Goal: Transaction & Acquisition: Purchase product/service

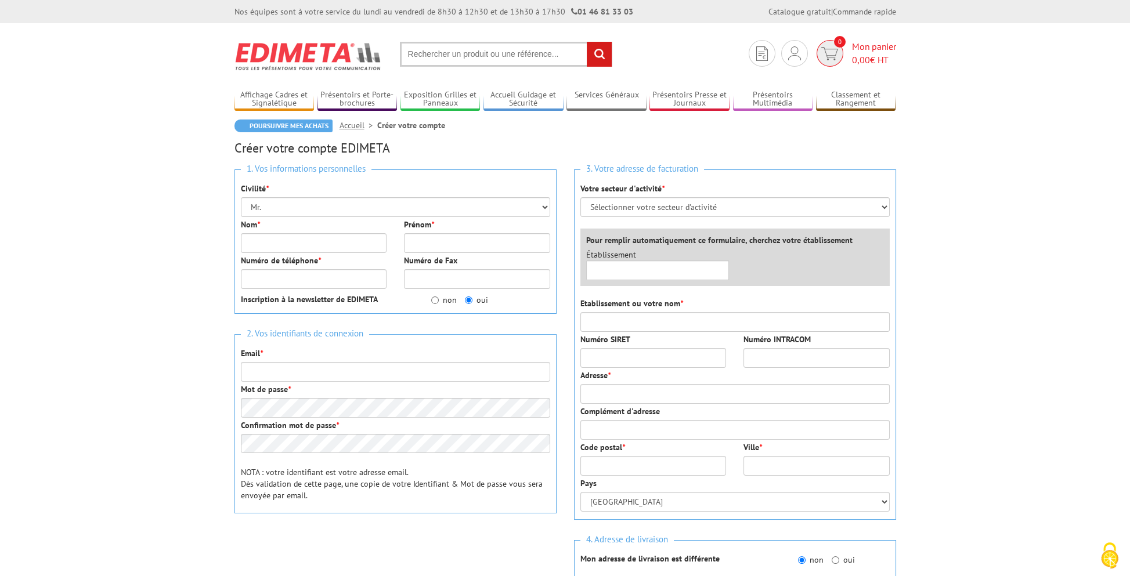
click at [839, 55] on span "0" at bounding box center [830, 53] width 27 height 27
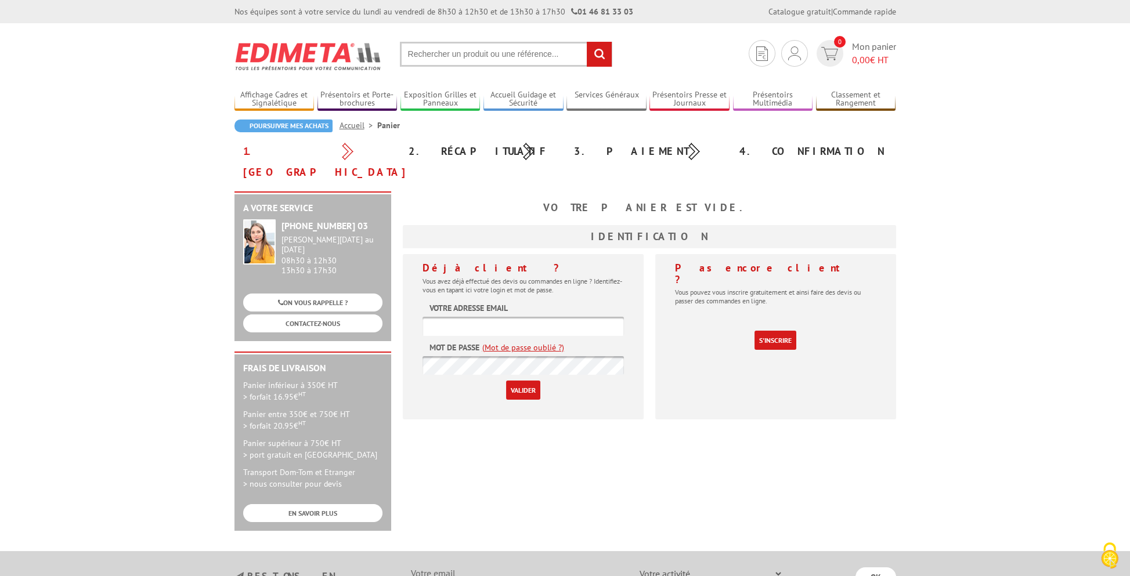
click at [349, 53] on img at bounding box center [308, 56] width 148 height 43
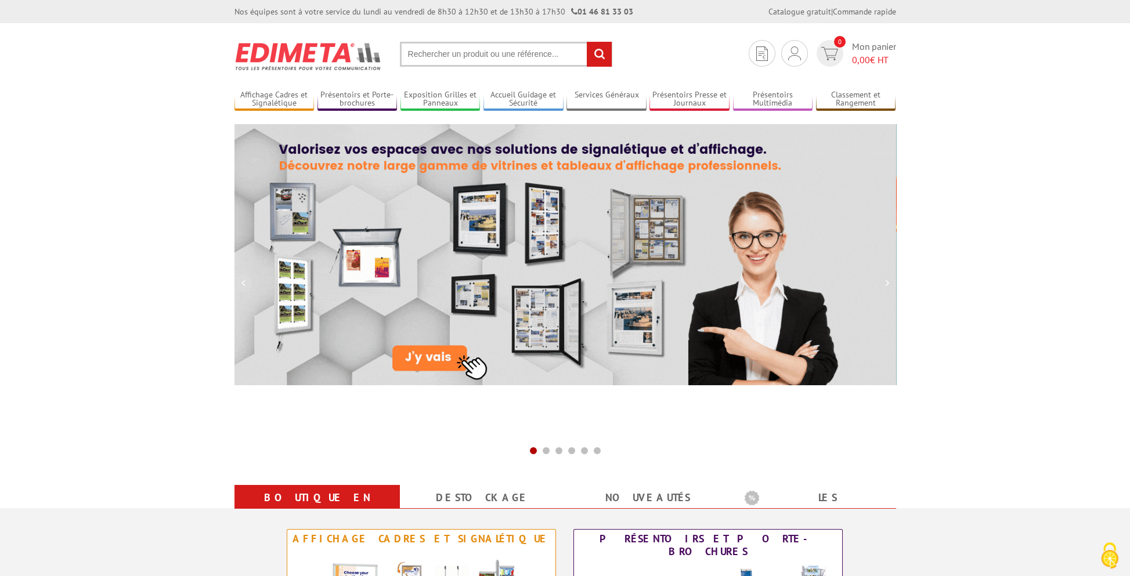
scroll to position [290, 0]
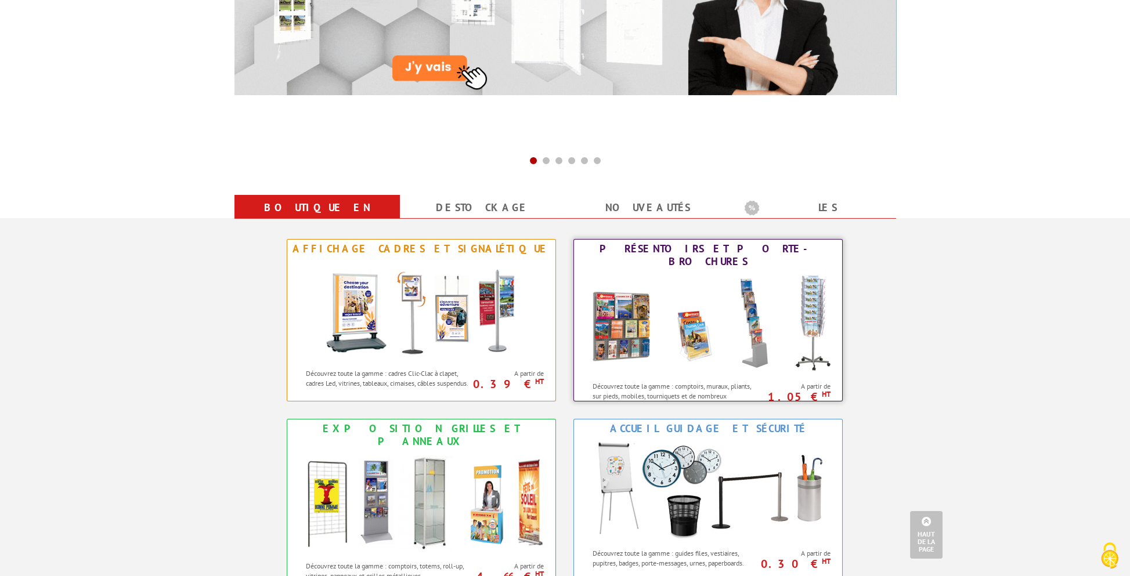
click at [609, 319] on img at bounding box center [707, 323] width 255 height 104
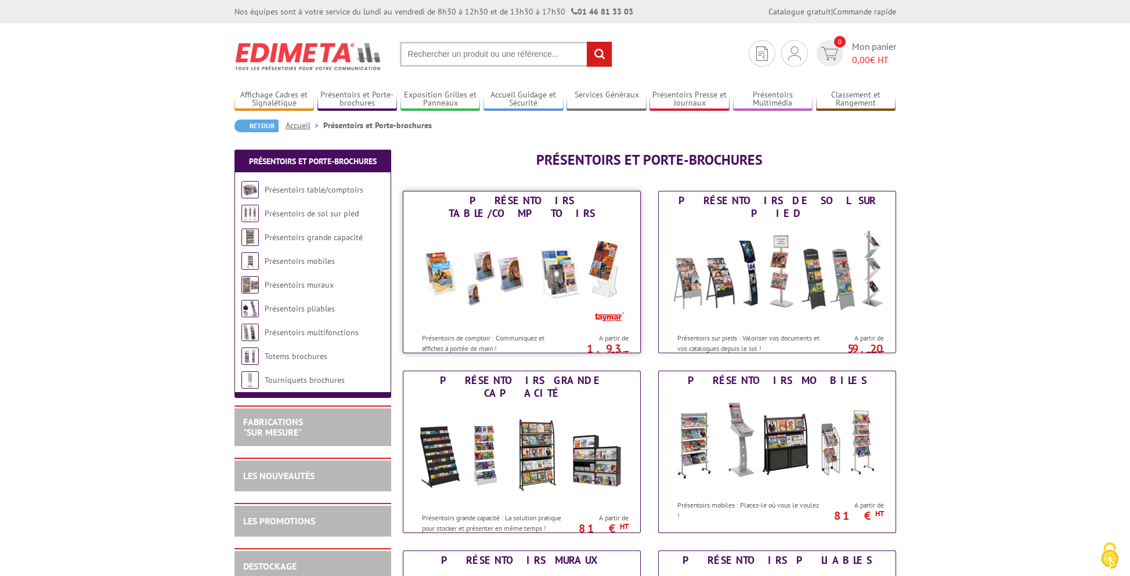
click at [520, 285] on img at bounding box center [521, 275] width 215 height 104
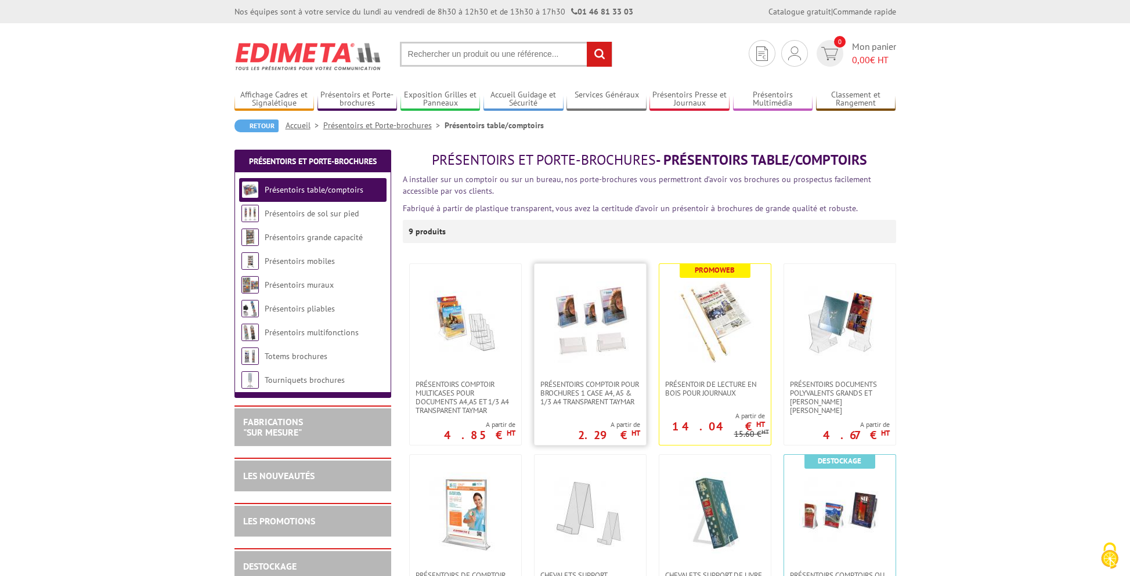
click at [598, 328] on img at bounding box center [590, 321] width 81 height 81
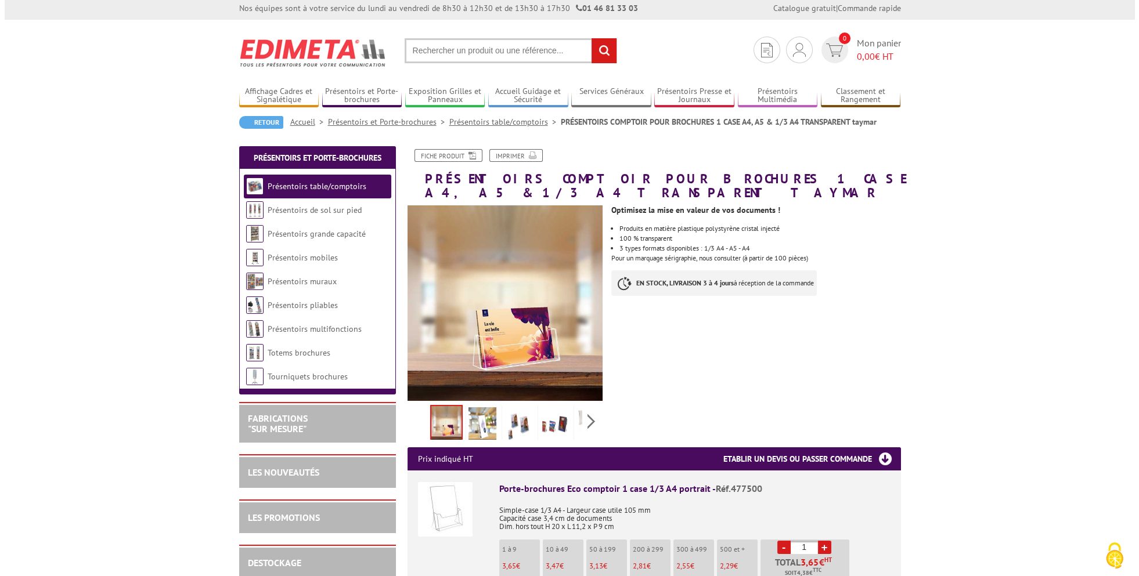
scroll to position [174, 0]
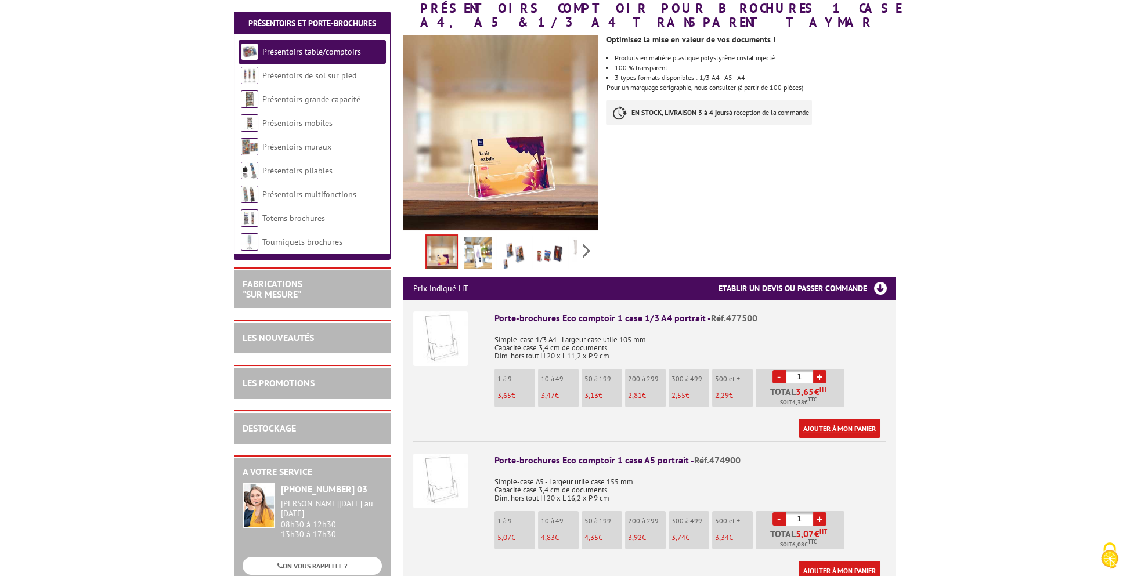
click at [837, 423] on link "Ajouter à mon panier" at bounding box center [840, 428] width 82 height 19
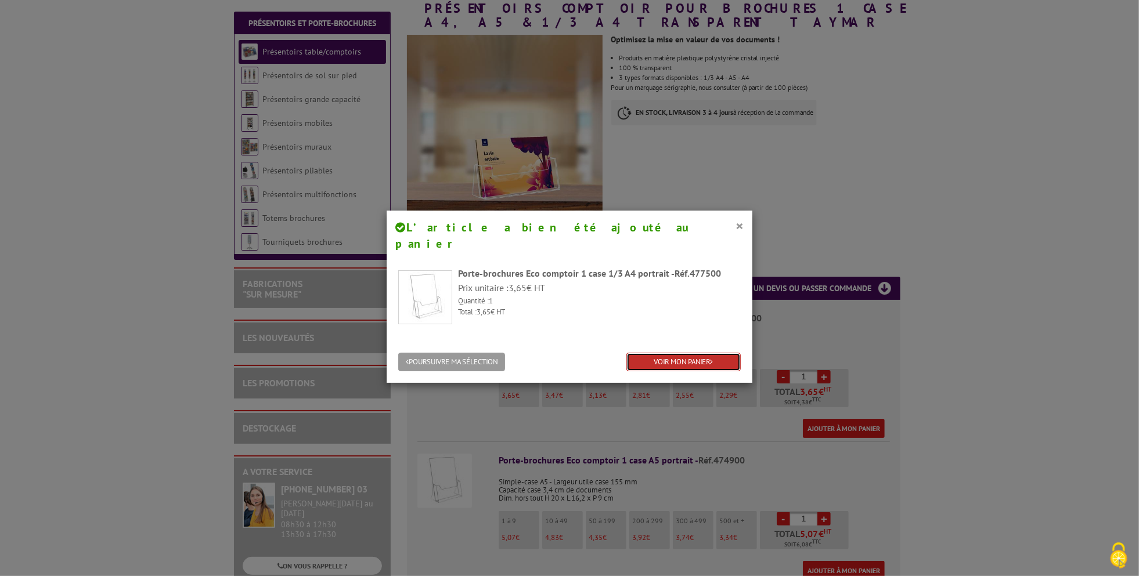
click at [671, 353] on link "VOIR MON PANIER" at bounding box center [683, 362] width 114 height 19
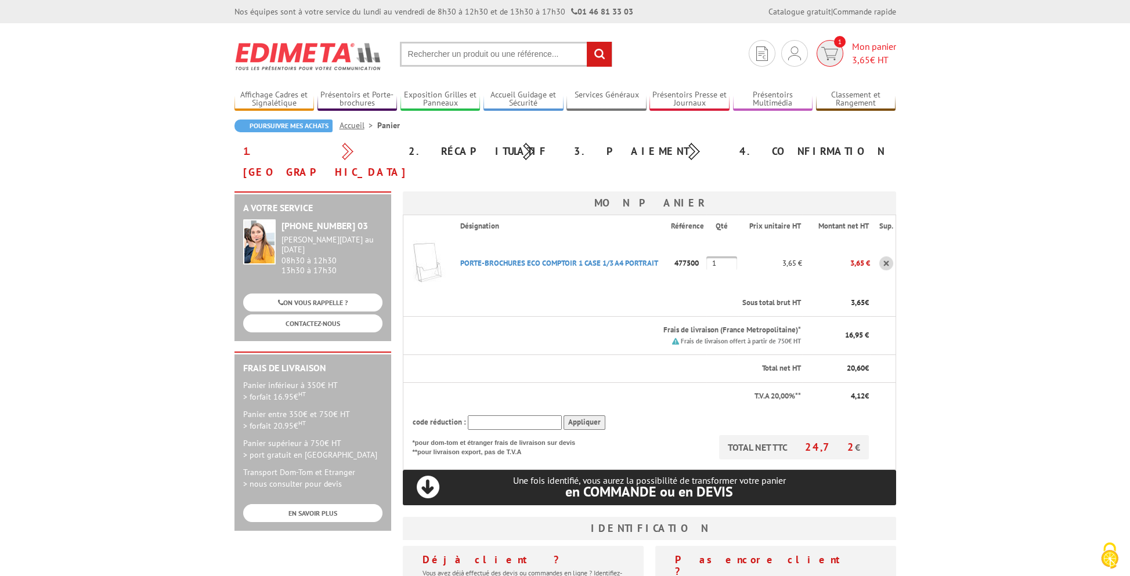
click at [860, 53] on span "3,65 € HT" at bounding box center [874, 59] width 44 height 13
click at [862, 58] on span "3,65" at bounding box center [861, 60] width 18 height 12
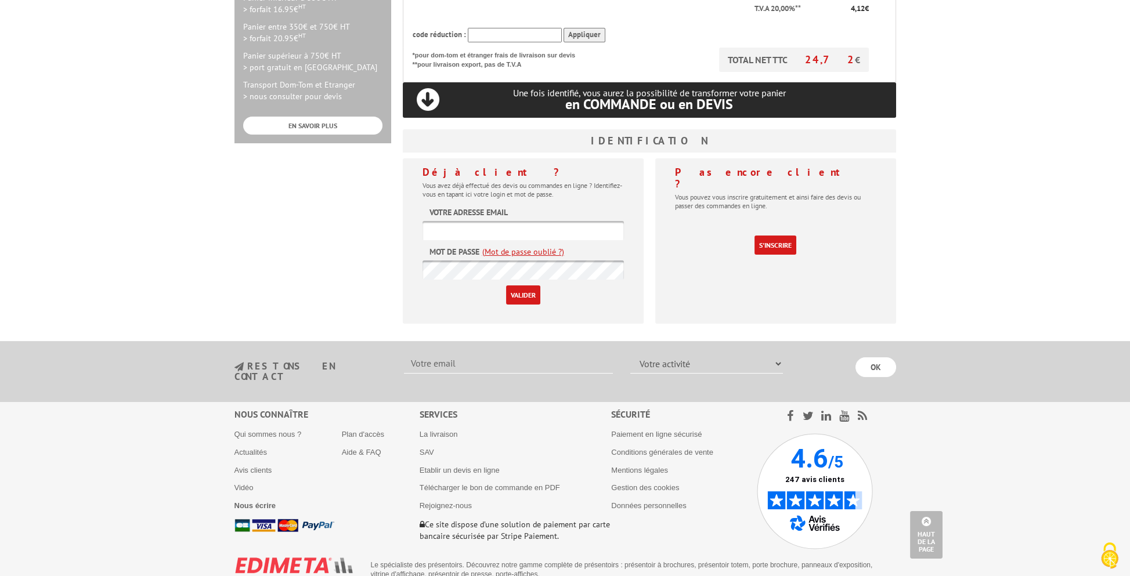
scroll to position [389, 0]
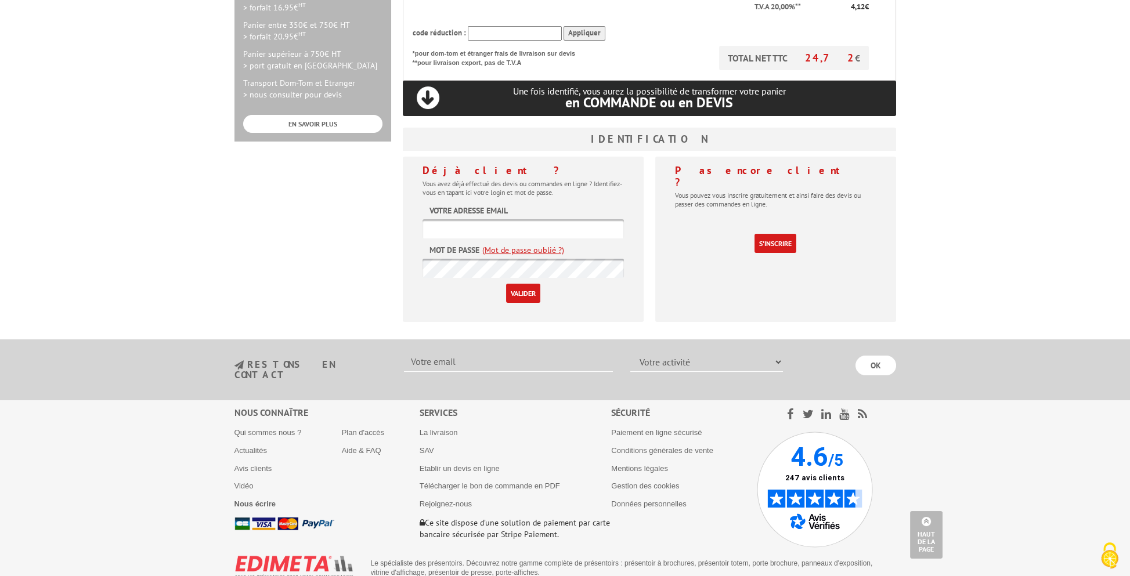
click at [487, 219] on input "text" at bounding box center [523, 228] width 201 height 19
paste input "contact@salesse.net"
type input "contact@salesse.net"
click at [529, 255] on body "Nos équipes sont à votre service du lundi au vendredi de 8h30 à 12h30 et de 13h…" at bounding box center [565, 109] width 1130 height 996
click at [537, 284] on input "Valider" at bounding box center [523, 293] width 34 height 19
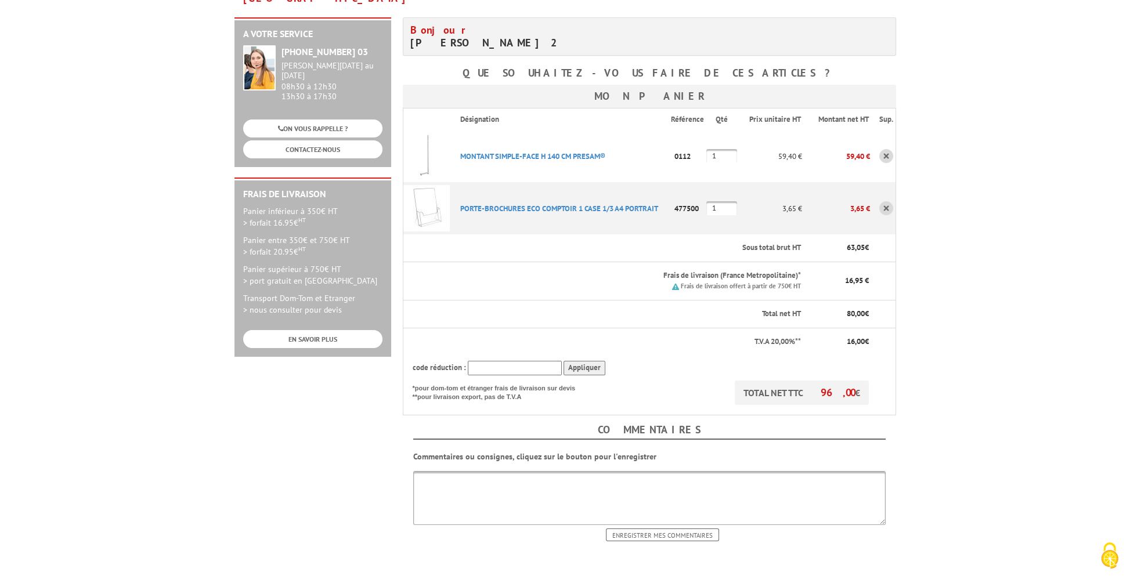
scroll to position [438, 0]
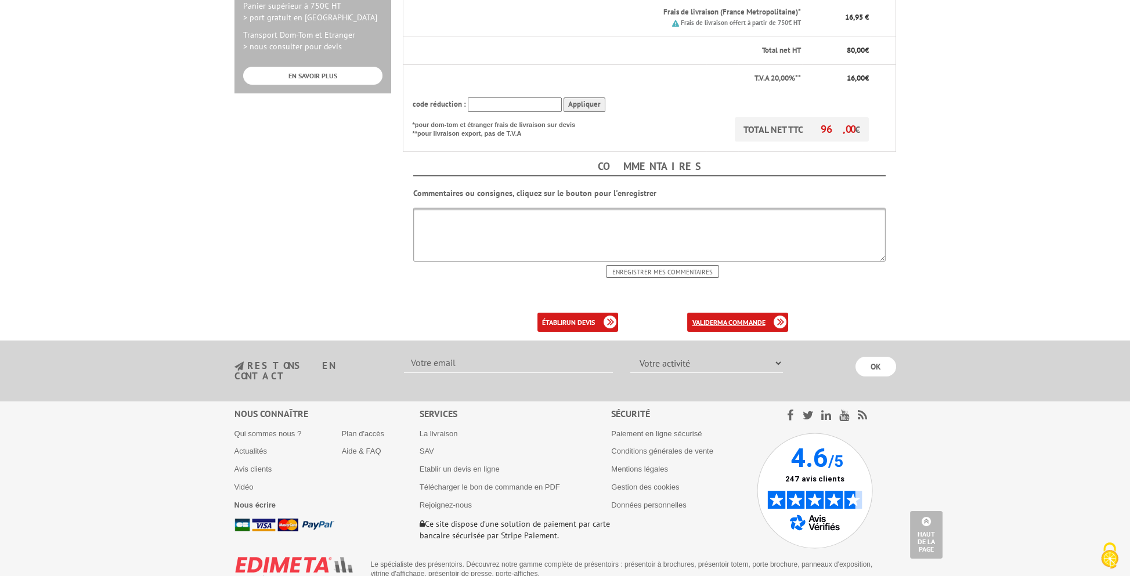
click at [725, 318] on b "ma commande" at bounding box center [741, 322] width 48 height 9
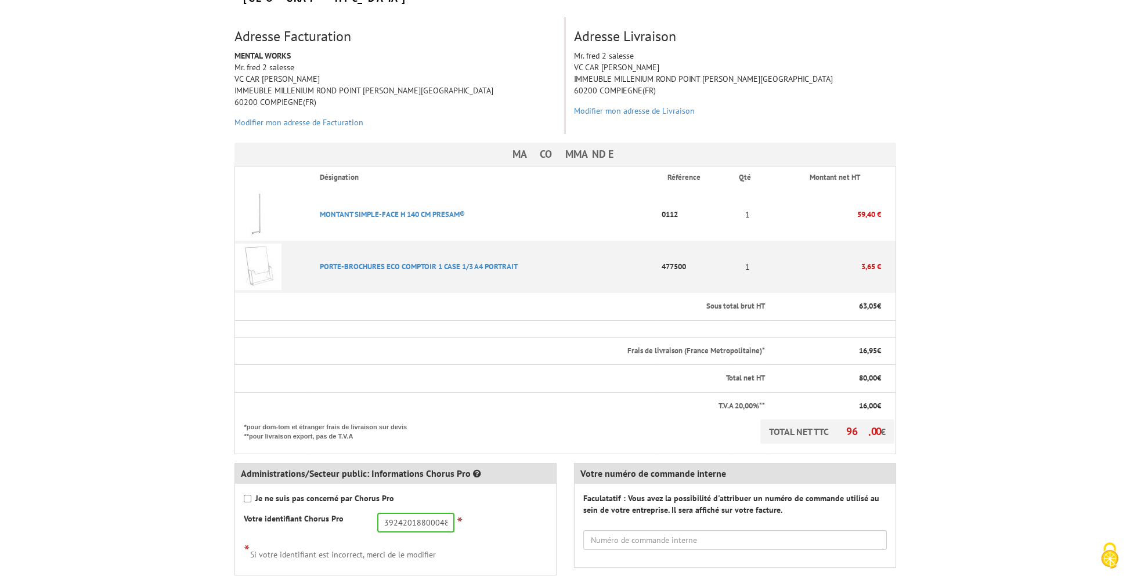
scroll to position [406, 0]
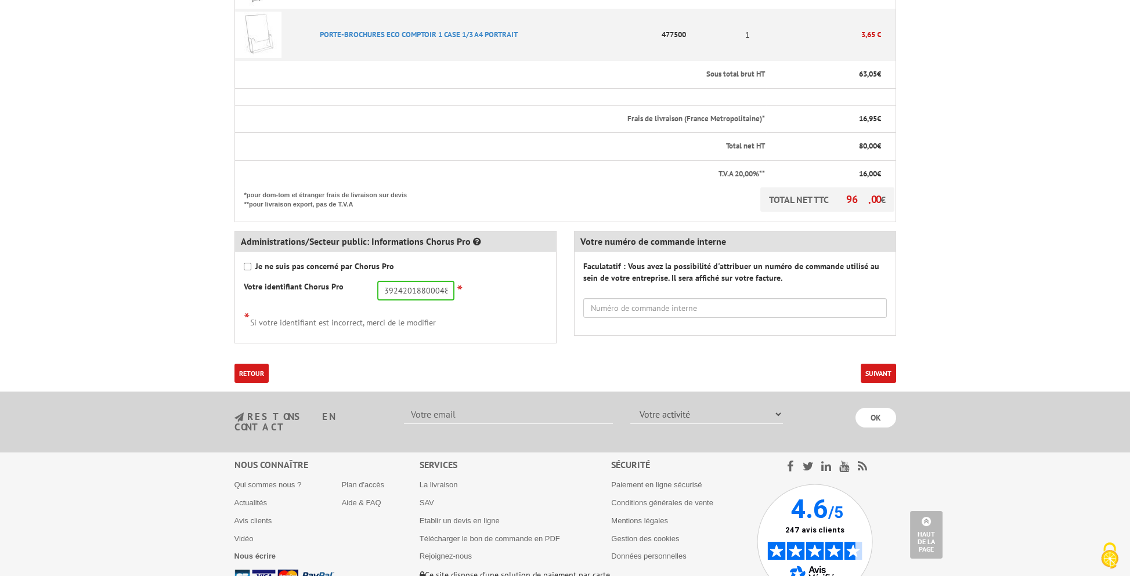
click at [879, 364] on button "Suivant" at bounding box center [878, 373] width 35 height 19
